Goal: Transaction & Acquisition: Download file/media

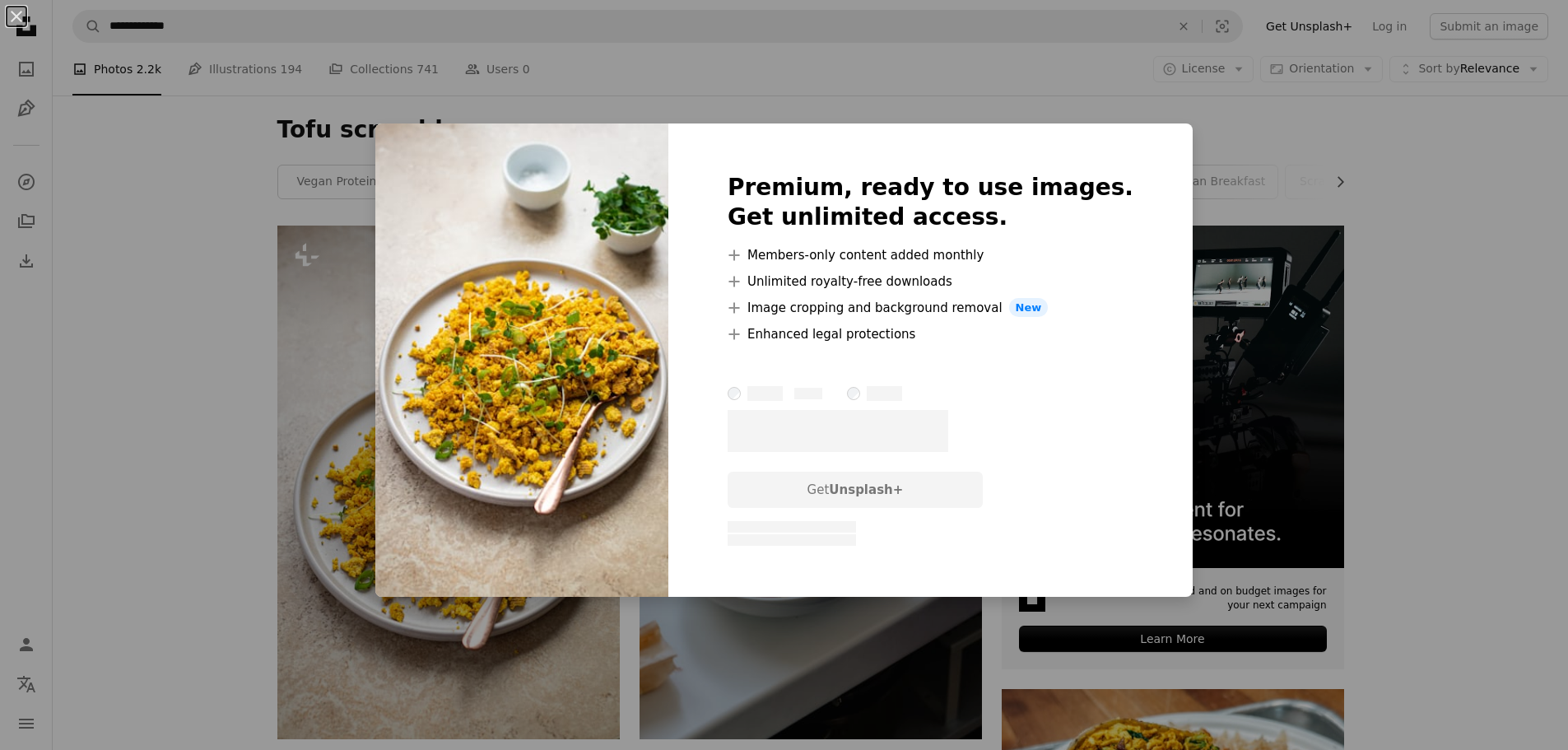
scroll to position [183, 0]
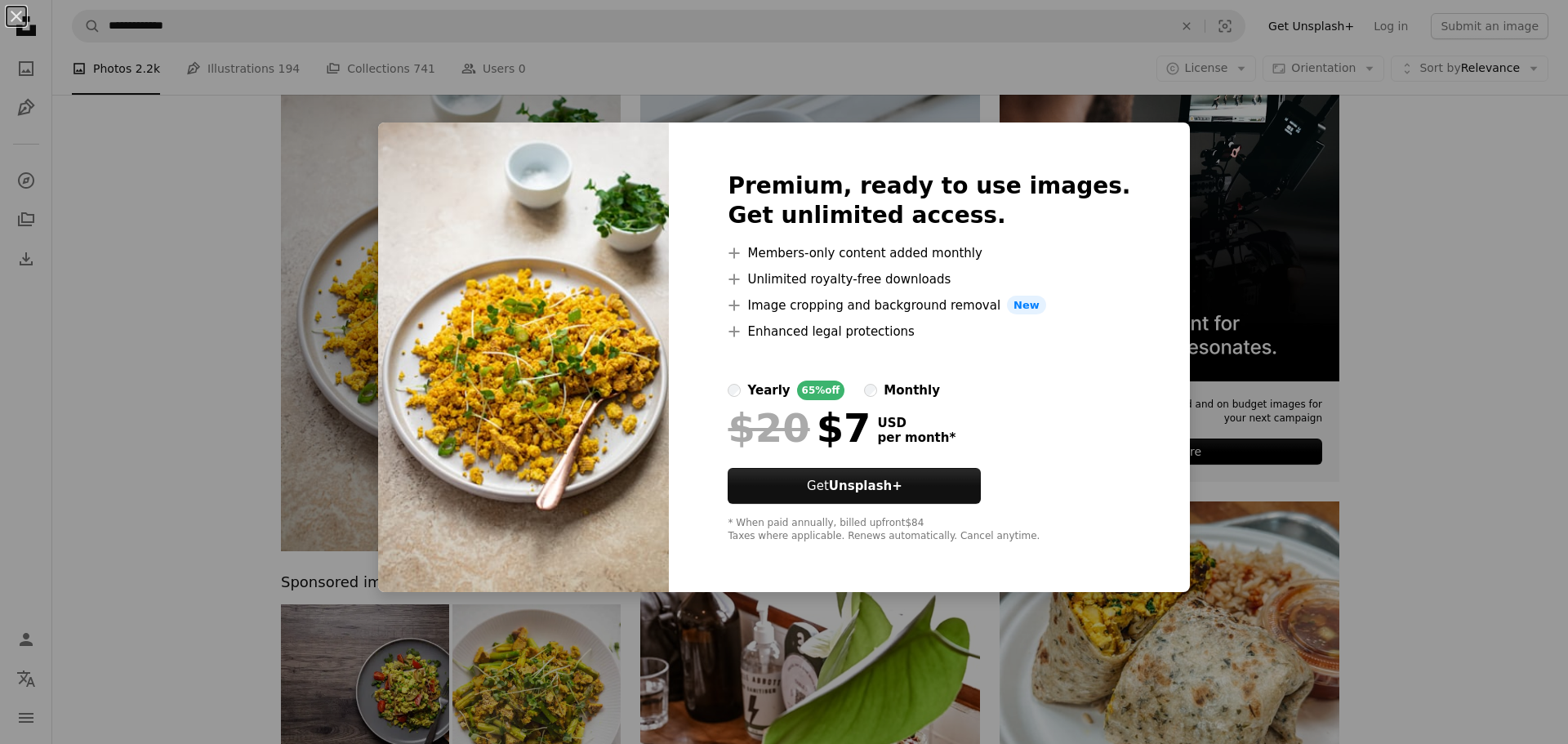
click at [1276, 341] on div "An X shape Premium, ready to use images. Get unlimited access. A plus sign Memb…" at bounding box center [784, 372] width 1568 height 744
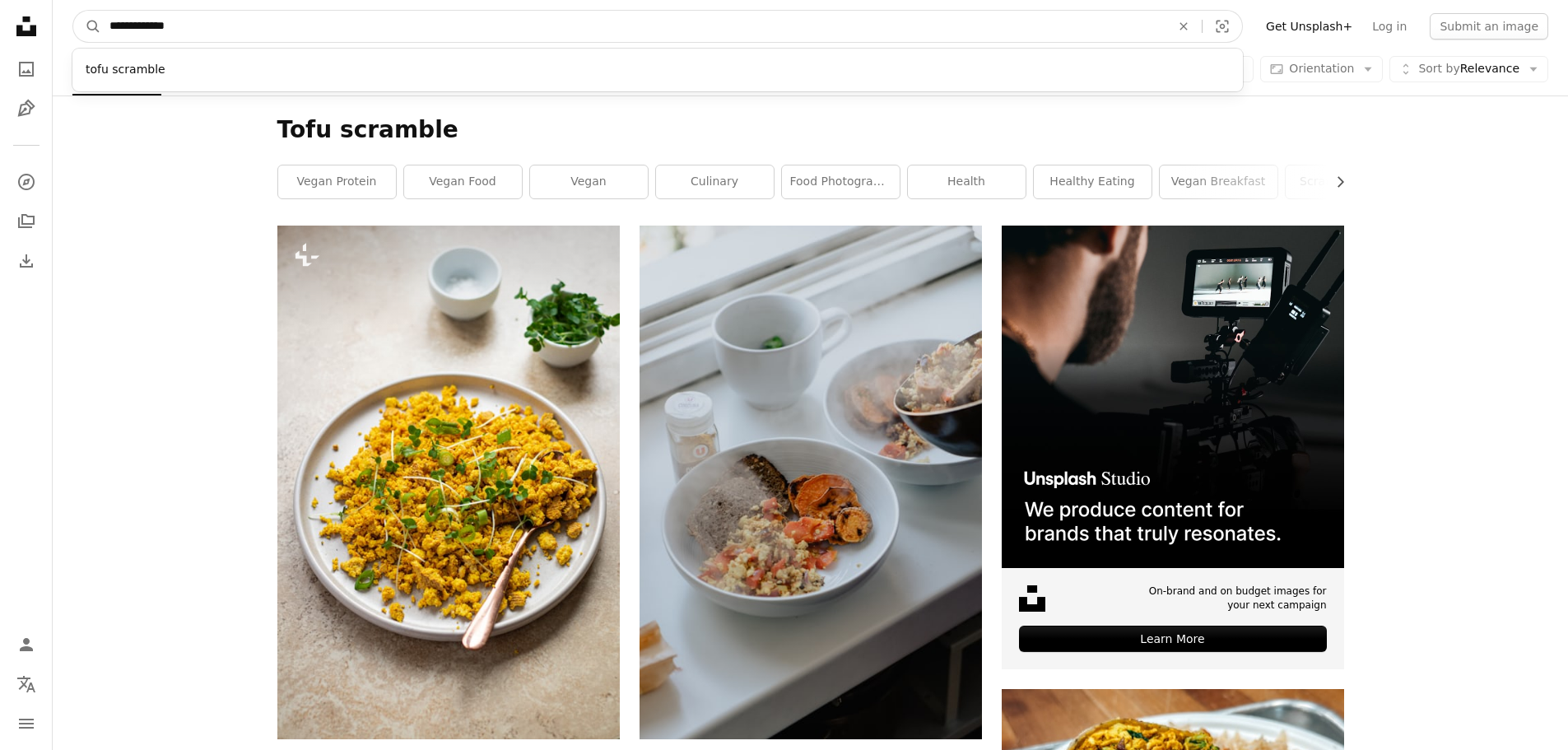
drag, startPoint x: 190, startPoint y: 26, endPoint x: 129, endPoint y: 24, distance: 61.0
click at [129, 24] on input "**********" at bounding box center [633, 26] width 1065 height 31
type input "****"
click at [73, 11] on button "A magnifying glass" at bounding box center [87, 26] width 28 height 31
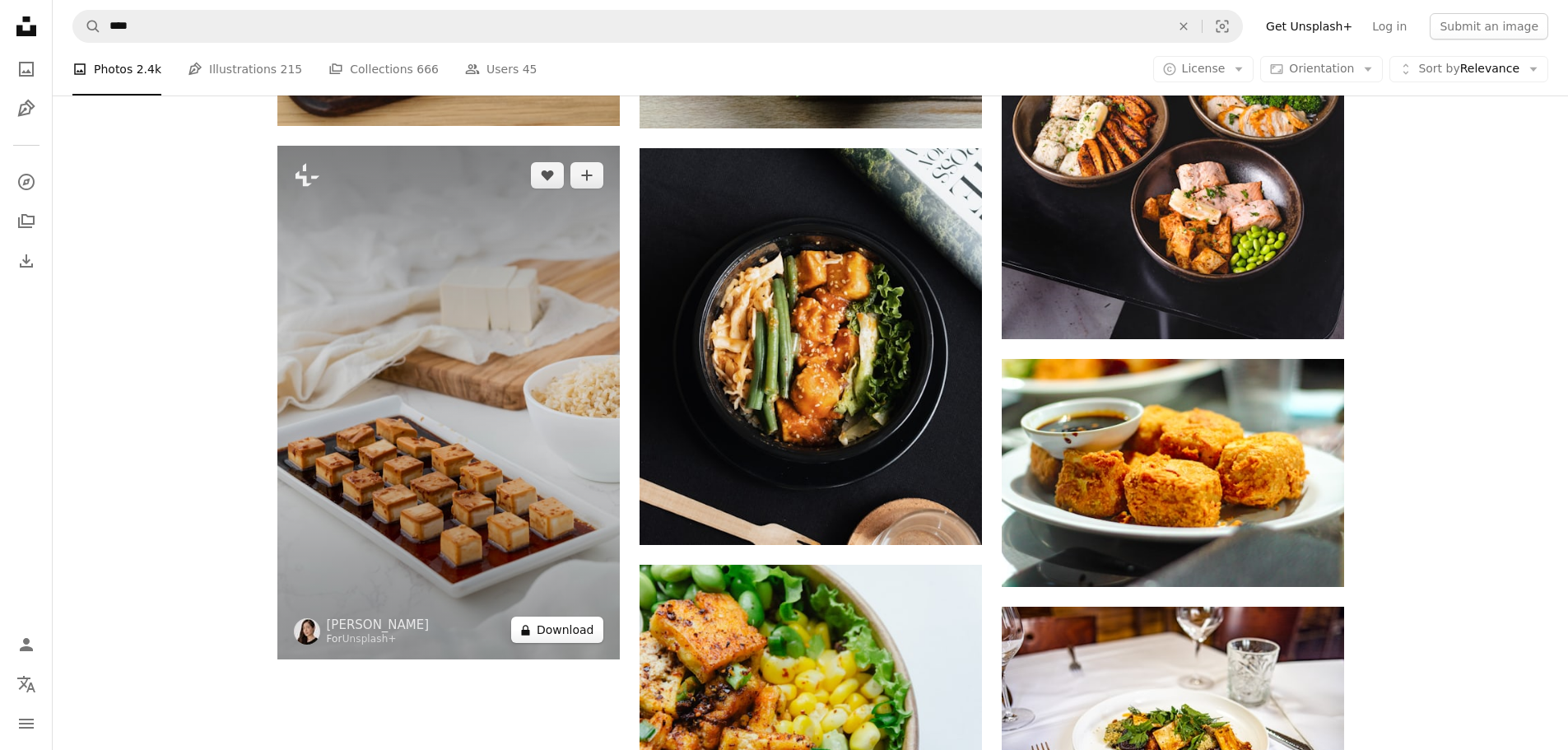
scroll to position [2369, 0]
click at [578, 633] on button "A lock Download" at bounding box center [556, 630] width 92 height 26
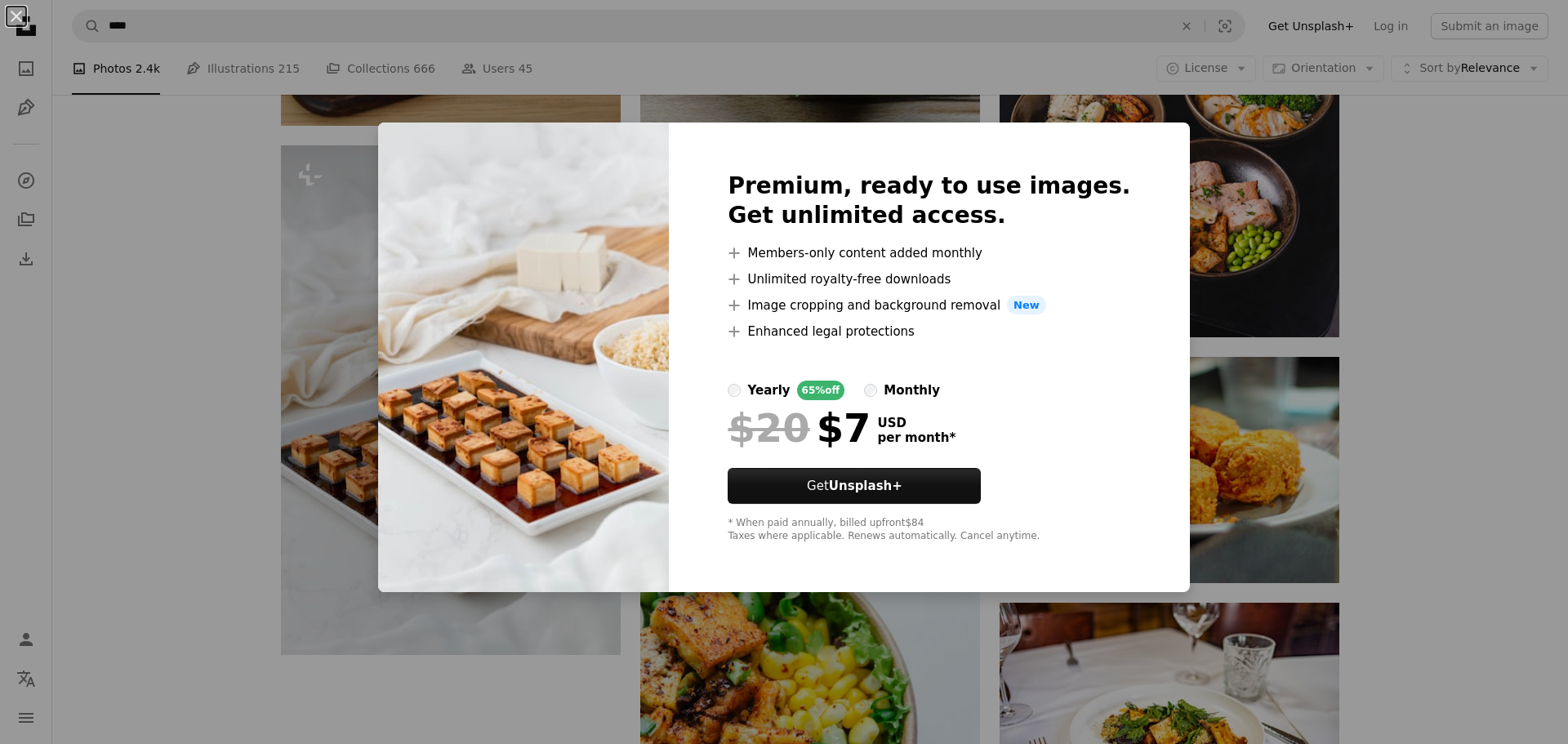
click at [1268, 50] on div "An X shape Premium, ready to use images. Get unlimited access. A plus sign Memb…" at bounding box center [784, 372] width 1568 height 744
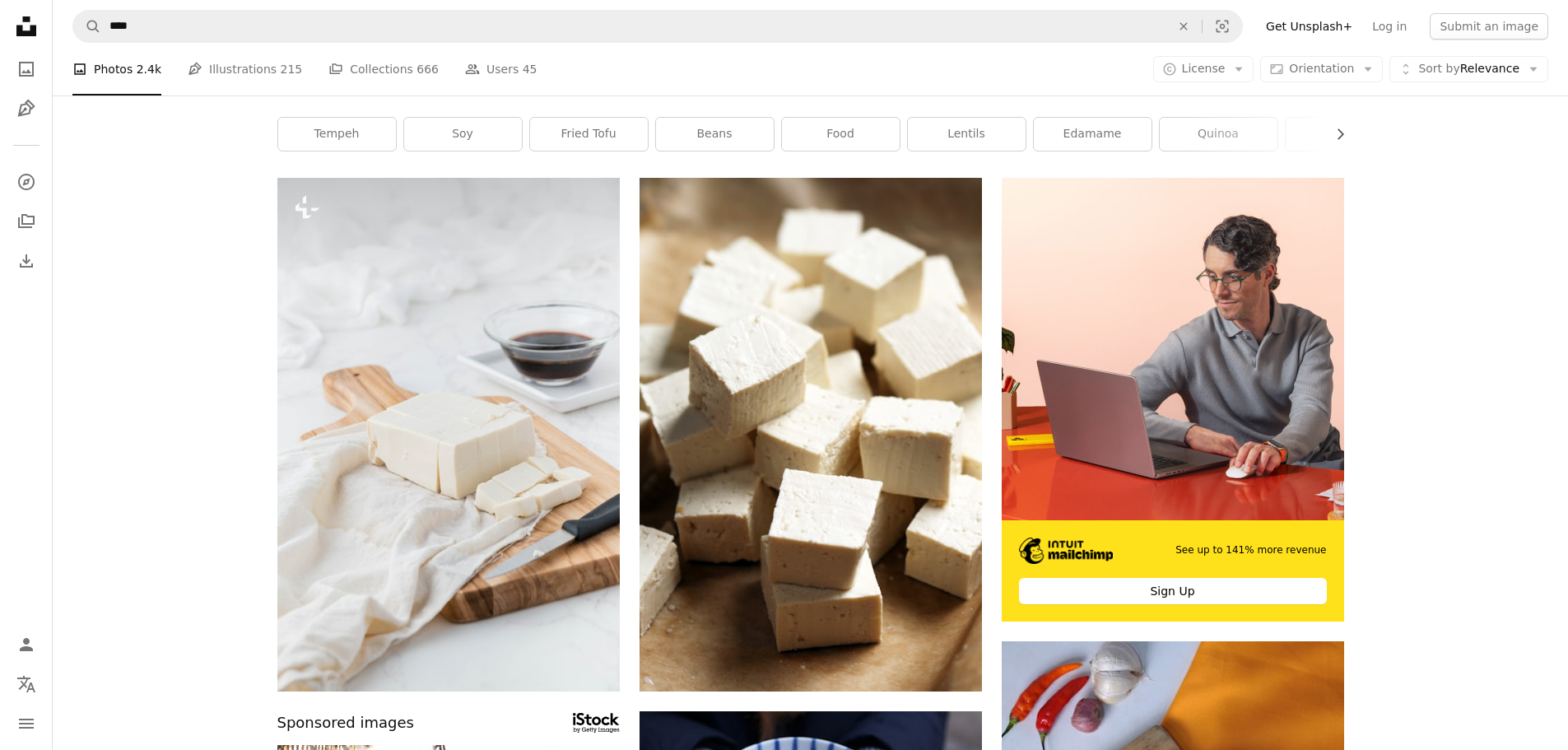
scroll to position [35, 0]
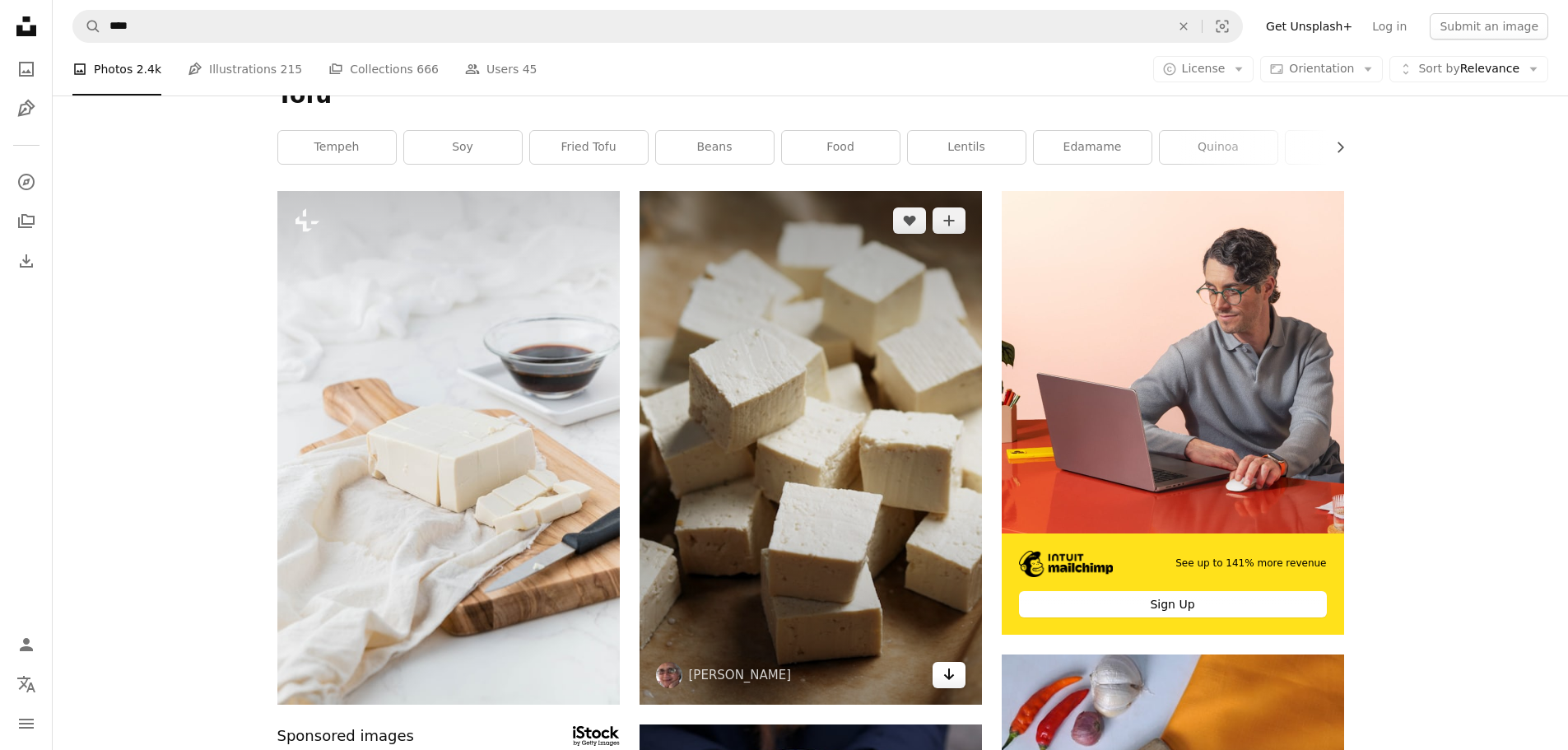
click at [946, 685] on link "Arrow pointing down" at bounding box center [949, 675] width 33 height 26
